Goal: Navigation & Orientation: Find specific page/section

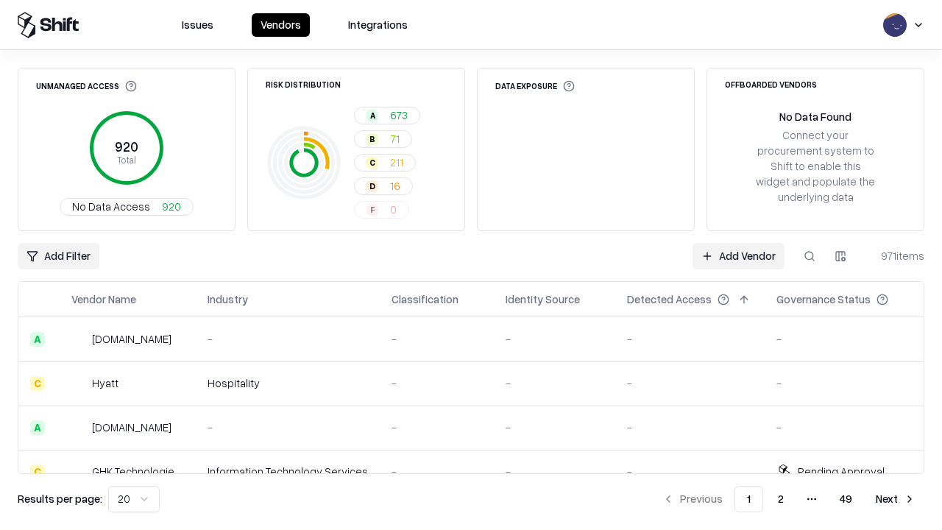
click at [134, 499] on html "Issues Vendors Integrations Unmanaged Access 920 Total No Data Access 920 Risk …" at bounding box center [471, 265] width 942 height 530
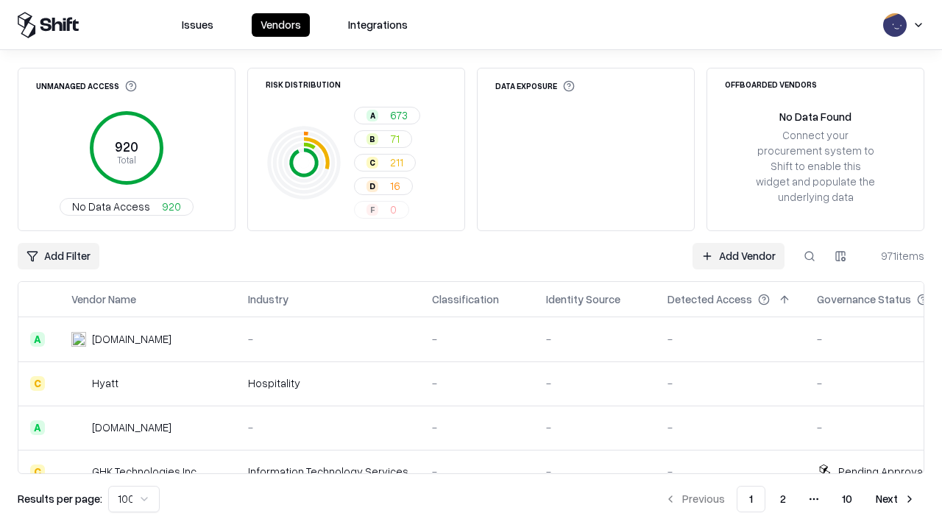
click at [896, 499] on button "Next" at bounding box center [895, 499] width 57 height 27
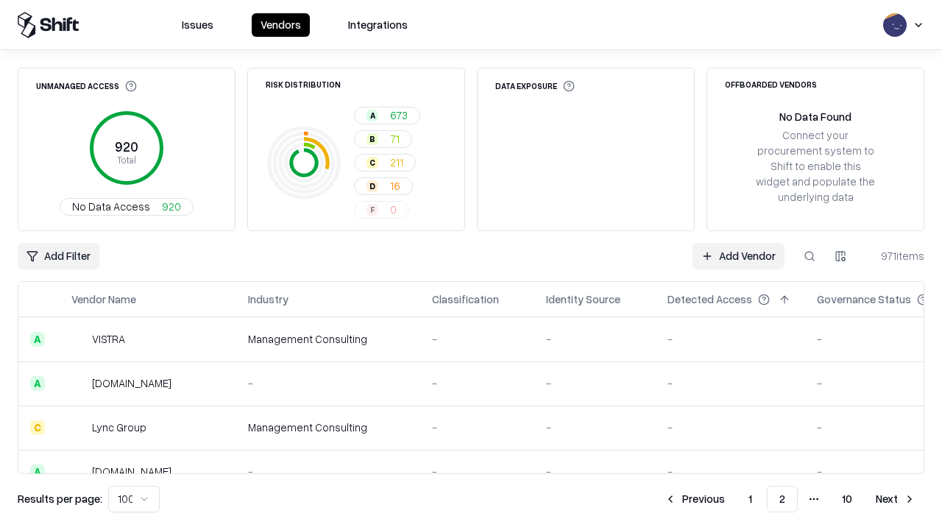
click at [896, 499] on button "Next" at bounding box center [895, 499] width 57 height 27
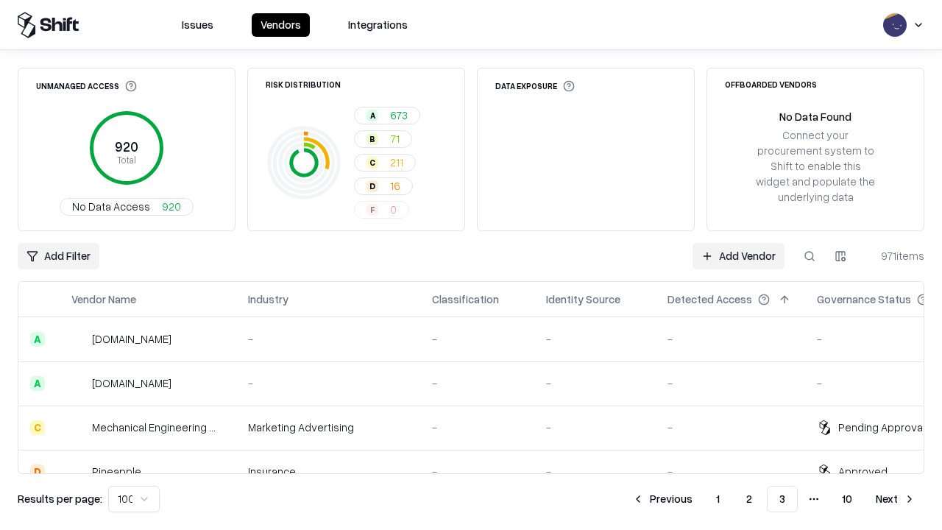
click at [896, 499] on button "Next" at bounding box center [895, 499] width 57 height 27
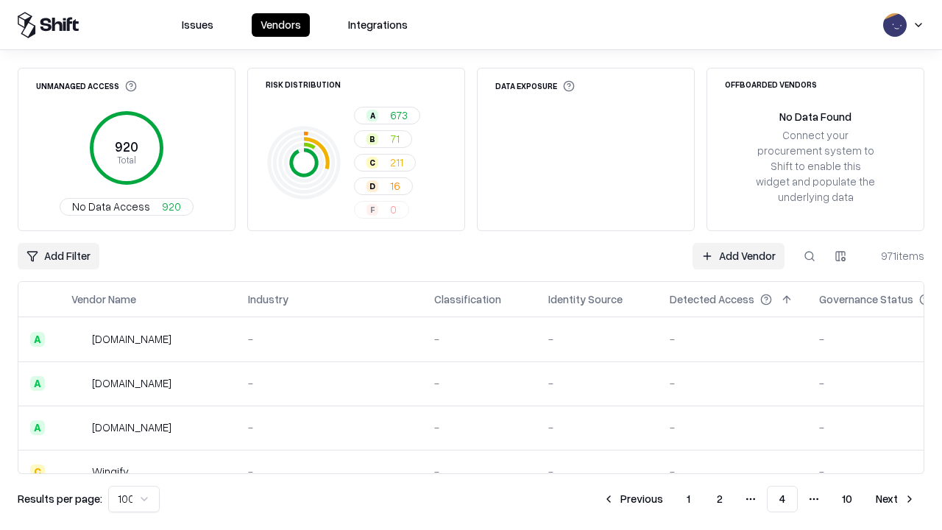
click at [896, 499] on button "Next" at bounding box center [895, 499] width 57 height 27
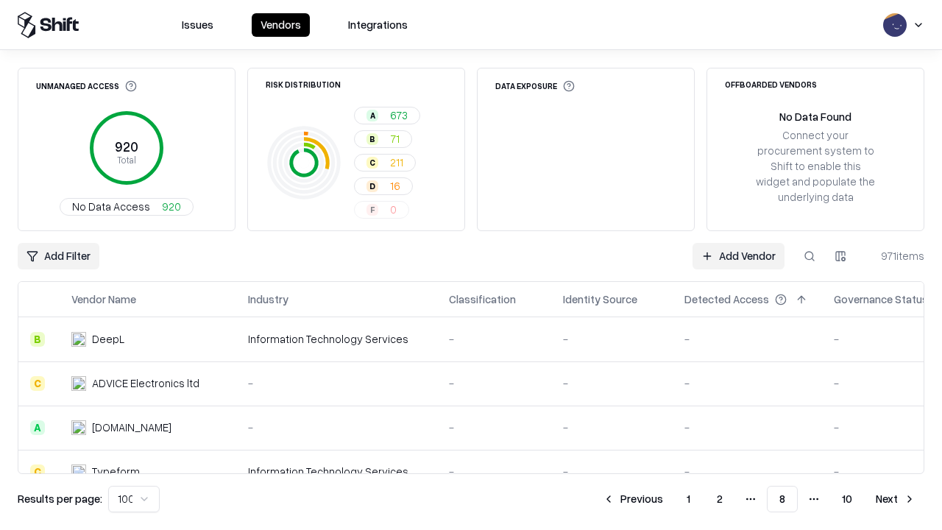
click at [896, 499] on button "Next" at bounding box center [895, 499] width 57 height 27
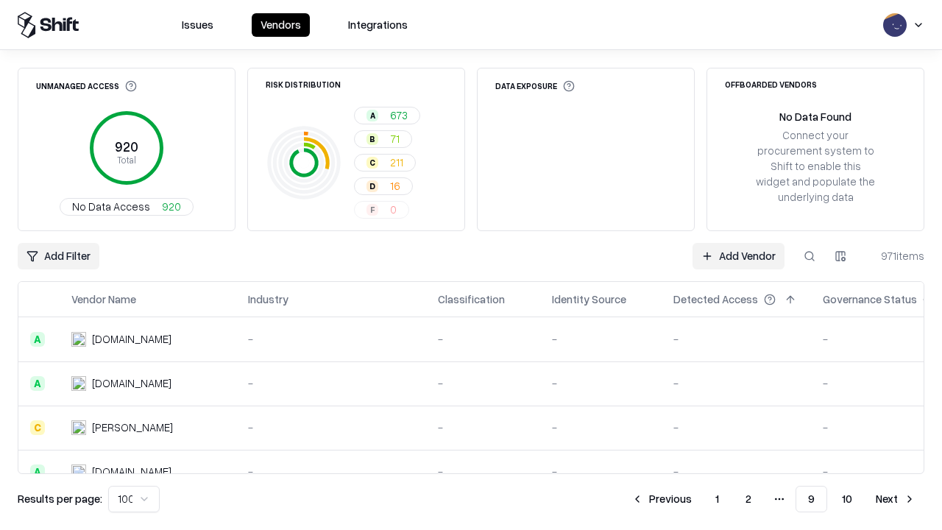
click at [896, 499] on button "Next" at bounding box center [895, 499] width 57 height 27
click at [695, 499] on button "Previous" at bounding box center [695, 499] width 78 height 27
click at [662, 499] on button "Previous" at bounding box center [662, 499] width 78 height 27
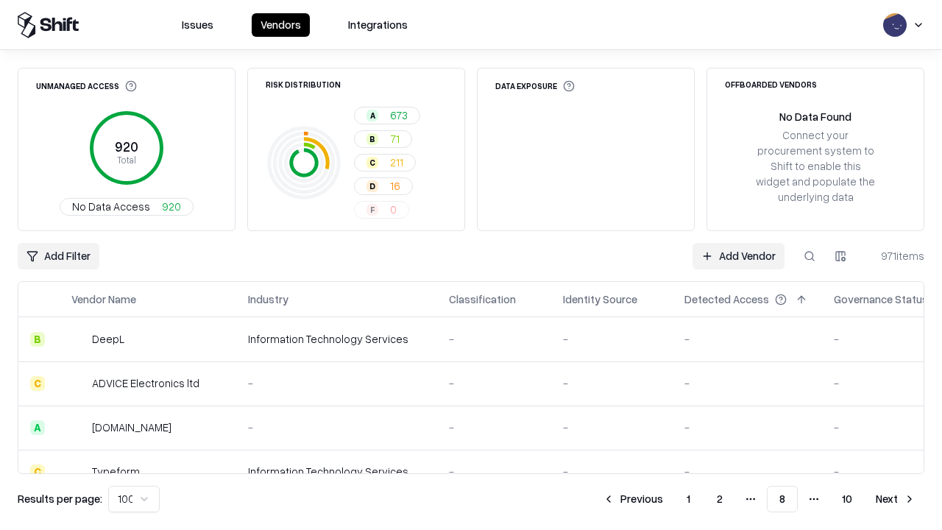
click at [633, 499] on button "Previous" at bounding box center [633, 499] width 78 height 27
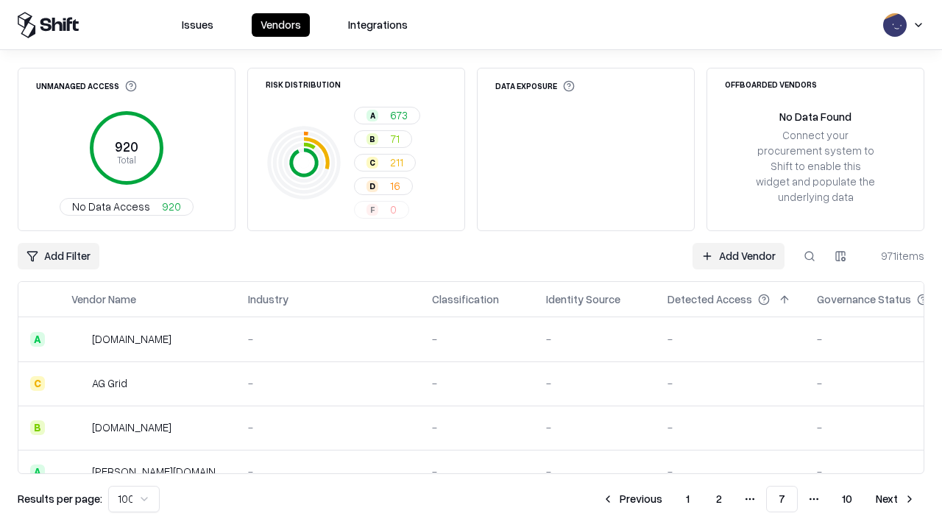
click at [632, 499] on button "Previous" at bounding box center [632, 499] width 78 height 27
click at [633, 499] on button "Previous" at bounding box center [633, 499] width 78 height 27
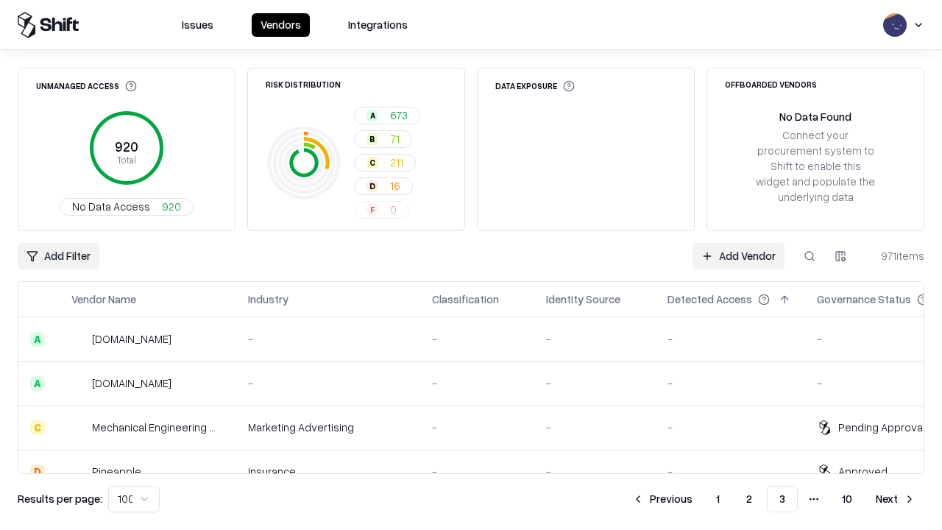
click at [663, 499] on button "Previous" at bounding box center [663, 499] width 78 height 27
